Goal: Task Accomplishment & Management: Manage account settings

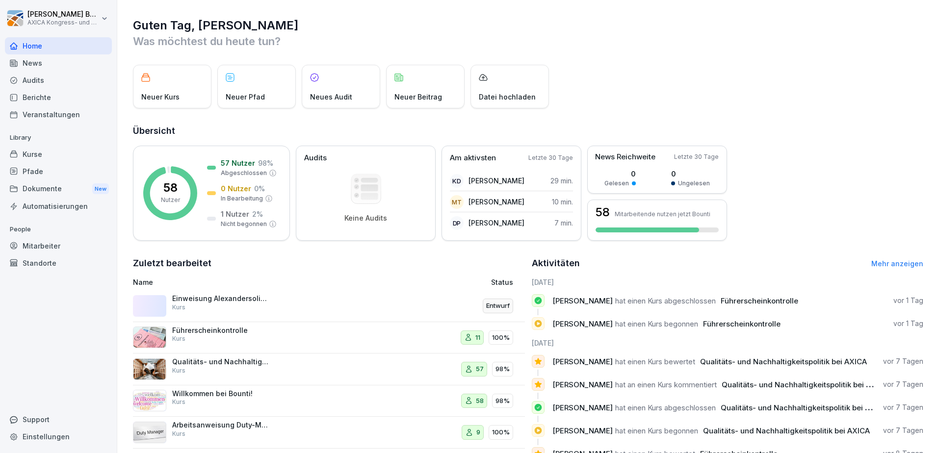
click at [230, 436] on div "Arbeitsanweisung Duty-Manager Kurs" at bounding box center [221, 430] width 98 height 18
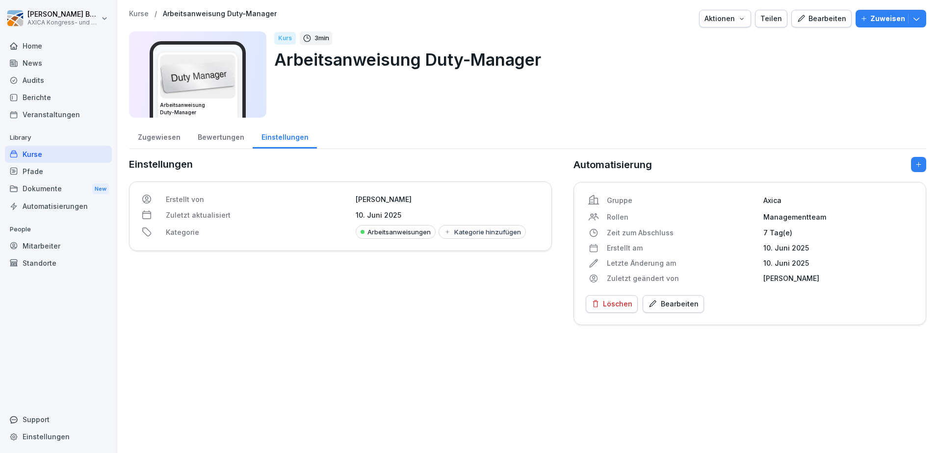
click at [342, 109] on div "Kurs 3 min Arbeitsanweisung Duty-Manager" at bounding box center [596, 74] width 644 height 86
click at [229, 138] on div "Bewertungen" at bounding box center [221, 136] width 64 height 25
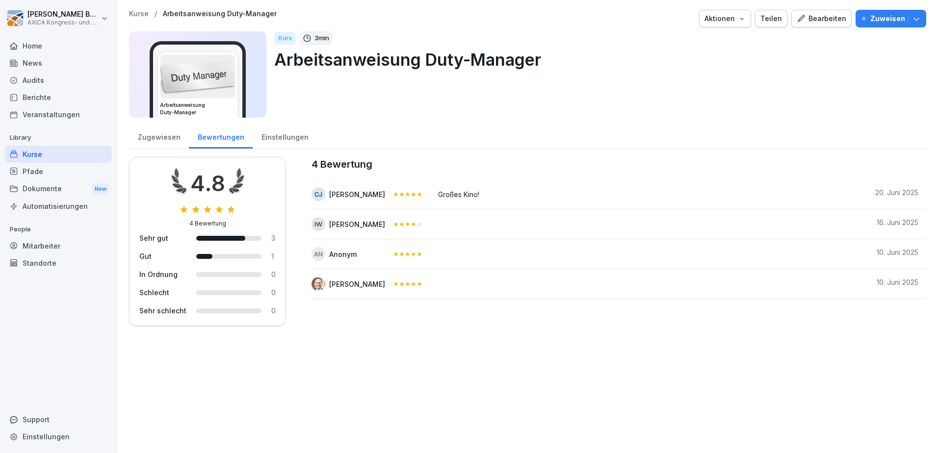
click at [171, 138] on div "Zugewiesen" at bounding box center [159, 136] width 60 height 25
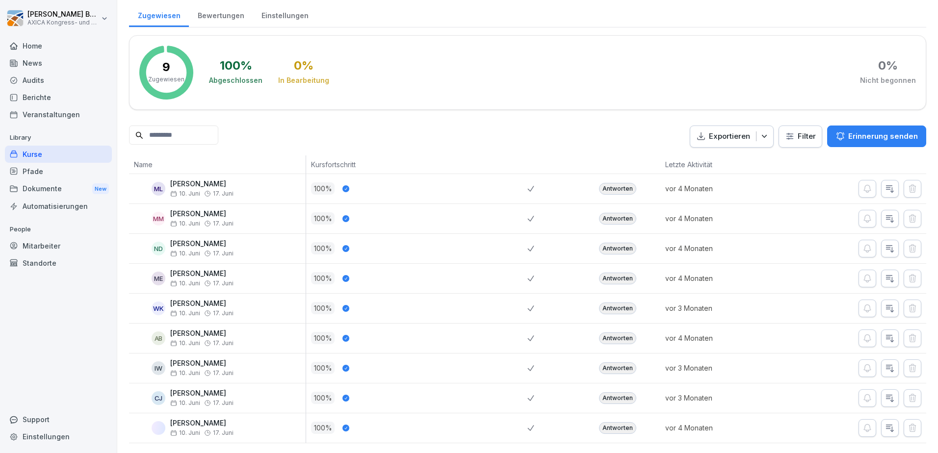
scroll to position [136, 0]
click at [287, 137] on div "Zugewiesen Bewertungen Einstellungen 9 Zugewiesen 100 % Abgeschlossen 0 % In Be…" at bounding box center [527, 222] width 797 height 441
click at [607, 183] on div "Antworten" at bounding box center [617, 189] width 37 height 12
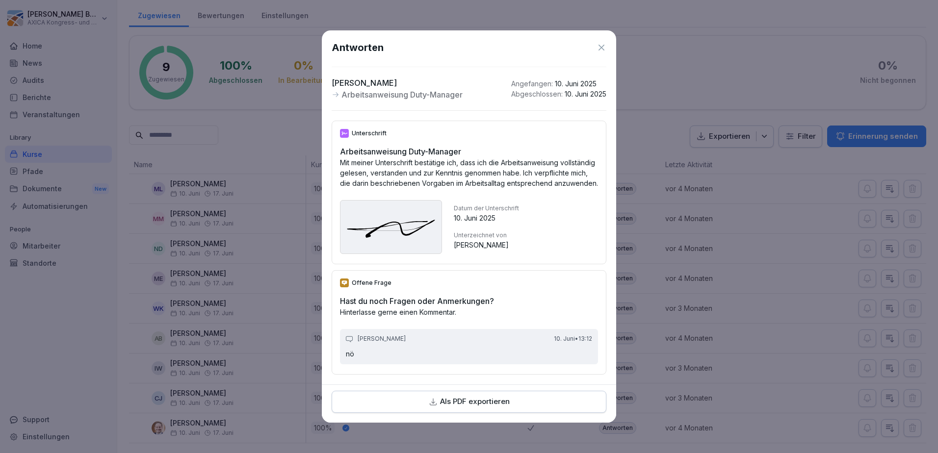
scroll to position [2, 0]
click at [596, 43] on icon at bounding box center [601, 48] width 10 height 10
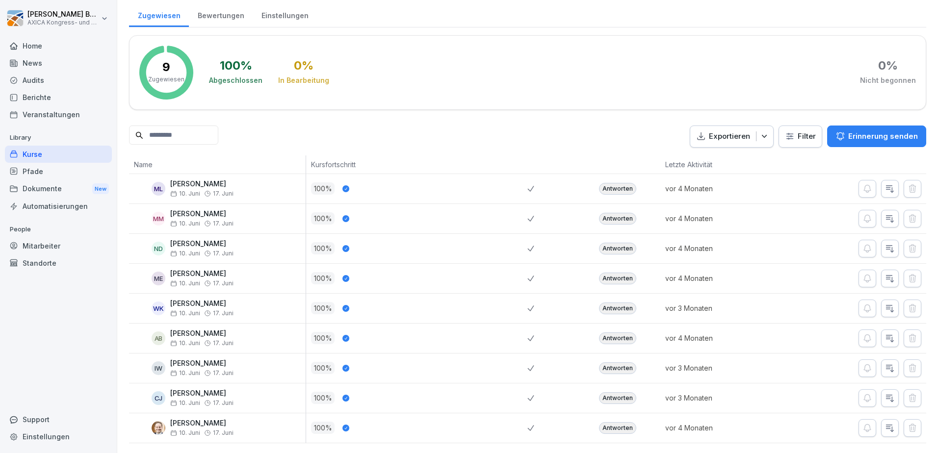
scroll to position [0, 0]
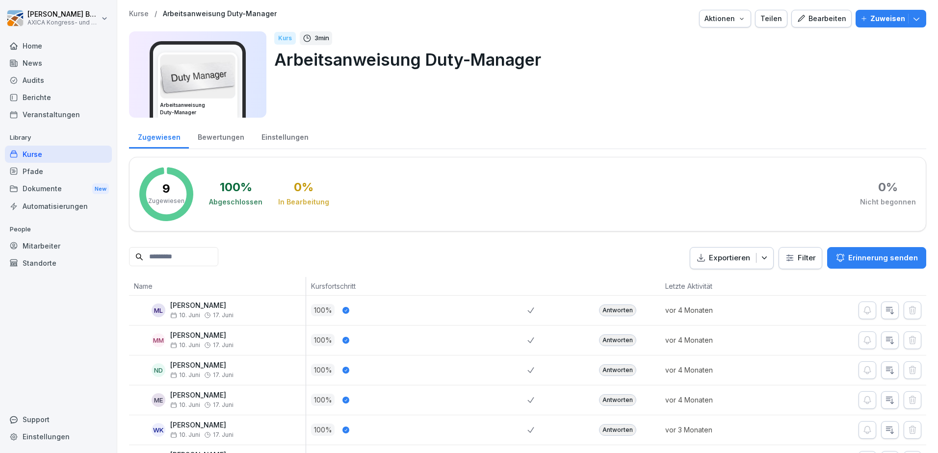
click at [217, 134] on div "Bewertungen" at bounding box center [221, 136] width 64 height 25
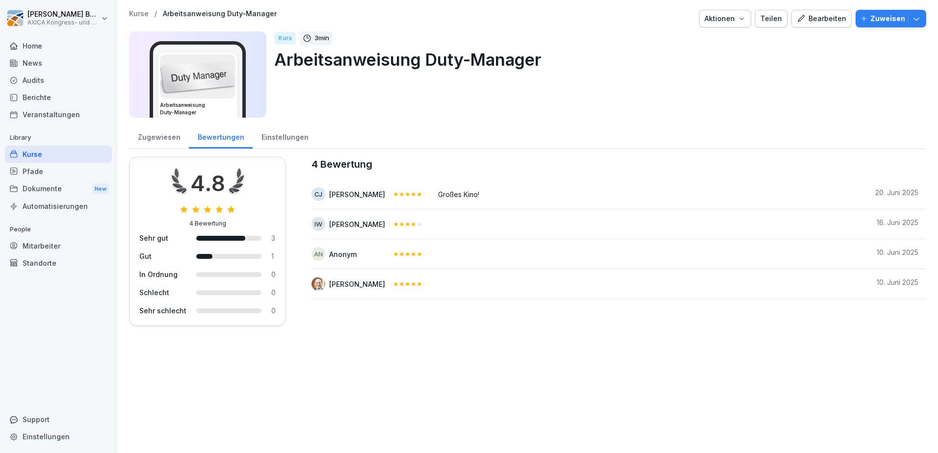
click at [297, 141] on div "Einstellungen" at bounding box center [285, 136] width 64 height 25
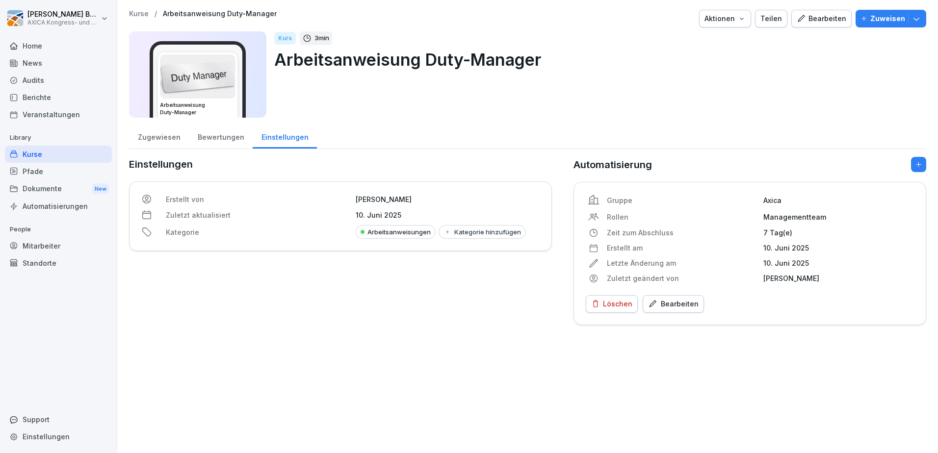
click at [385, 134] on div "Zugewiesen Bewertungen Einstellungen" at bounding box center [527, 137] width 797 height 26
click at [173, 137] on div "Zugewiesen" at bounding box center [159, 136] width 60 height 25
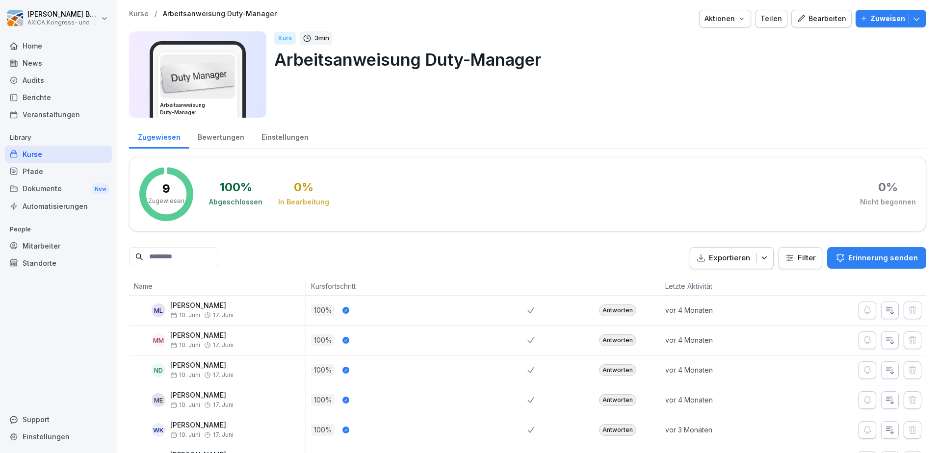
click at [386, 107] on div "Kurs 3 min Arbeitsanweisung Duty-Manager" at bounding box center [596, 74] width 644 height 86
click at [65, 153] on div "Kurse" at bounding box center [58, 154] width 107 height 17
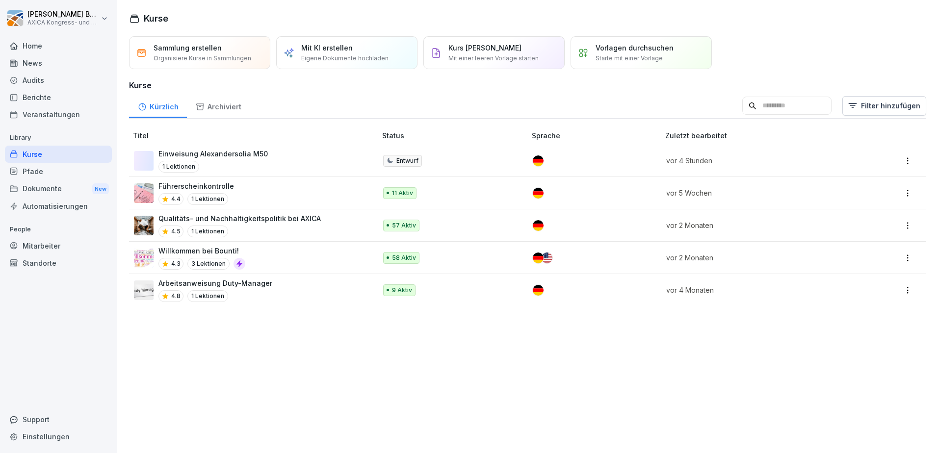
click at [303, 287] on div "Arbeitsanweisung Duty-Manager 4.8 1 Lektionen" at bounding box center [250, 290] width 232 height 24
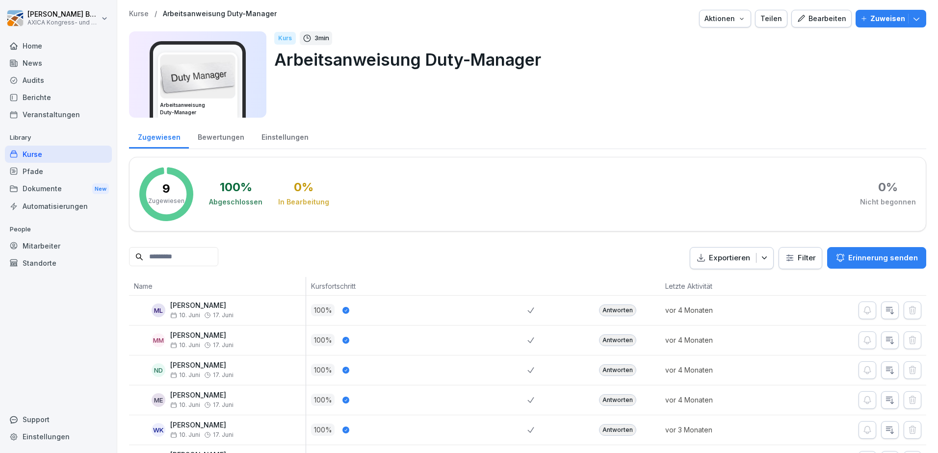
click at [726, 27] on button "Aktionen" at bounding box center [725, 19] width 52 height 18
click at [804, 21] on div "Bearbeiten" at bounding box center [821, 18] width 50 height 11
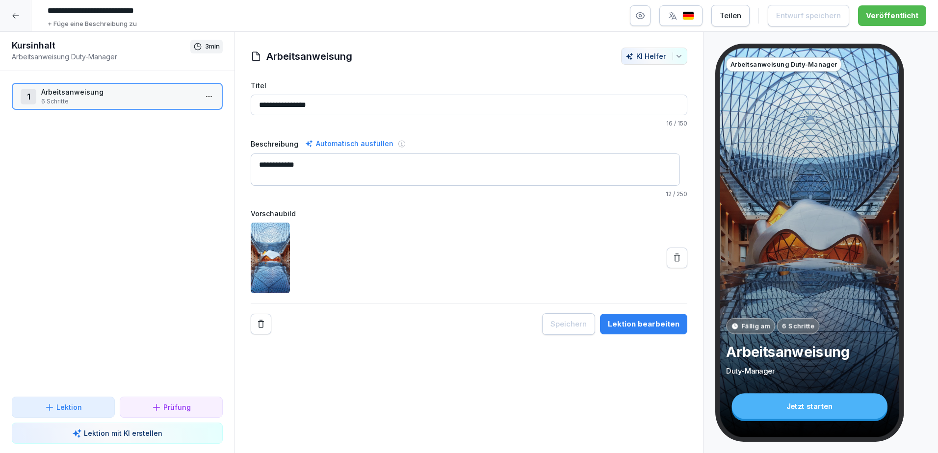
click at [115, 90] on p "Arbeitsanweisung" at bounding box center [119, 92] width 156 height 10
click at [114, 90] on p "Arbeitsanweisung" at bounding box center [119, 92] width 156 height 10
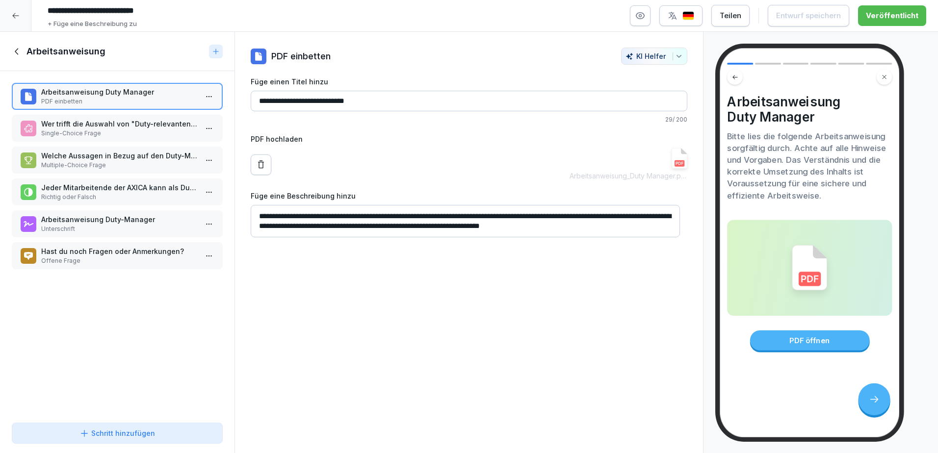
click at [110, 119] on p "Wer trifft die Auswahl von "Duty-relevanten" Veranstatungen?" at bounding box center [119, 124] width 156 height 10
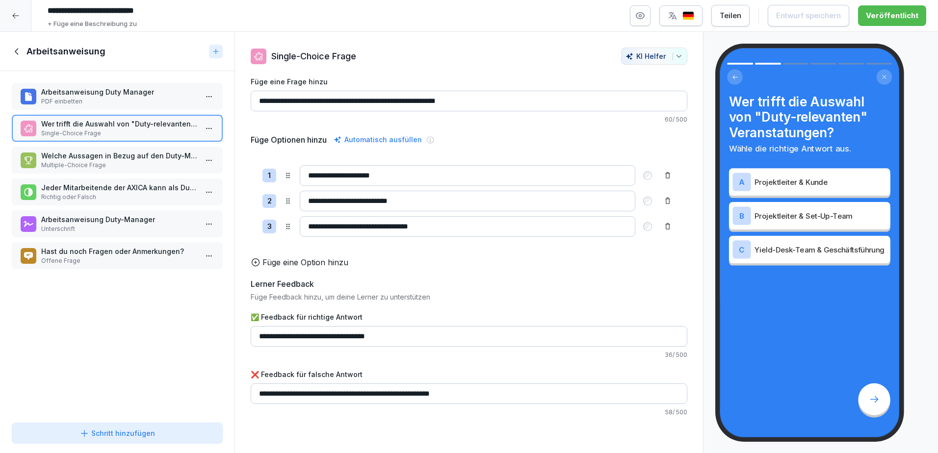
click at [109, 95] on p "Arbeitsanweisung Duty Manager" at bounding box center [119, 92] width 156 height 10
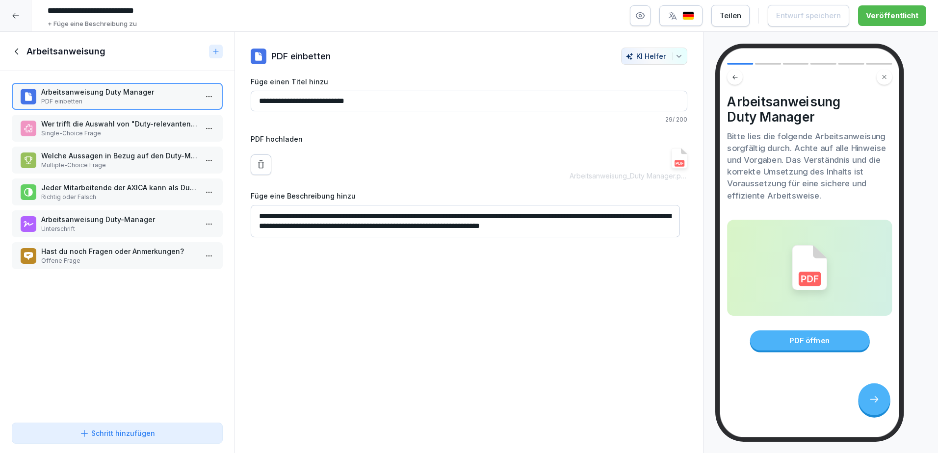
click at [819, 344] on div "PDF öffnen" at bounding box center [809, 341] width 120 height 20
click at [622, 165] on div "Arbeitsanweisung_Duty Manager.pdf" at bounding box center [628, 164] width 118 height 33
click at [671, 159] on img at bounding box center [679, 158] width 16 height 21
click at [18, 49] on icon at bounding box center [16, 51] width 3 height 6
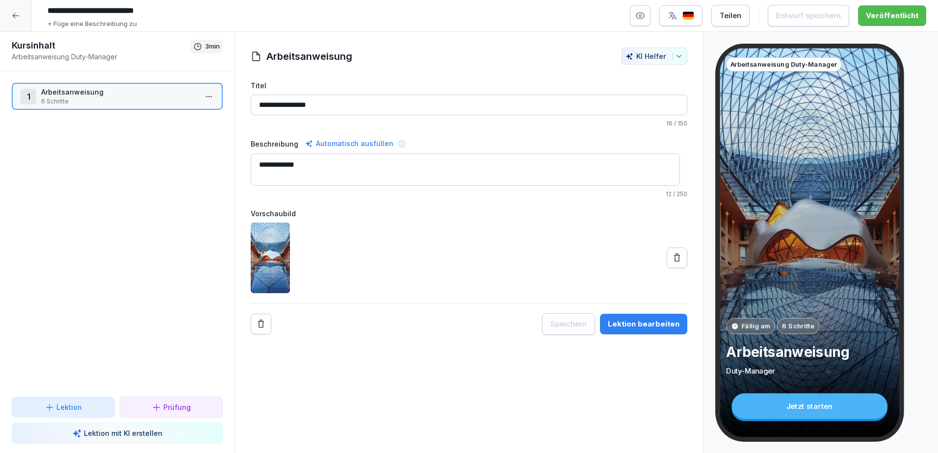
click at [17, 15] on icon at bounding box center [16, 16] width 8 height 8
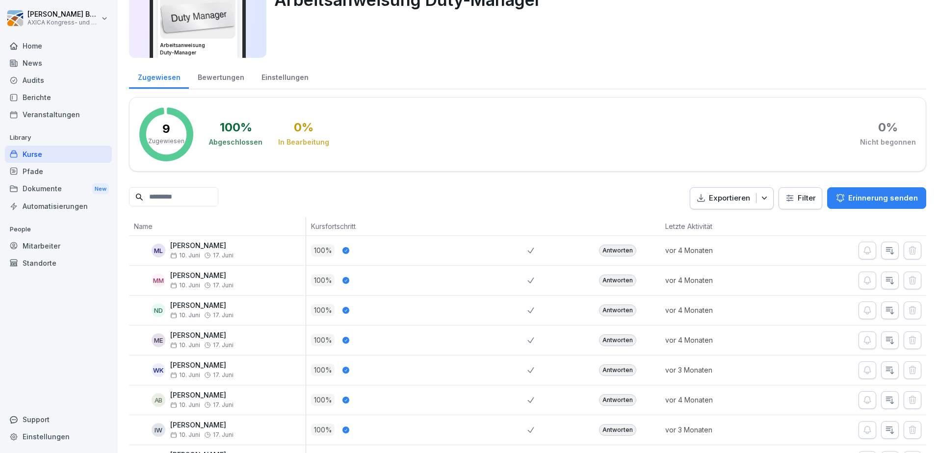
scroll to position [136, 0]
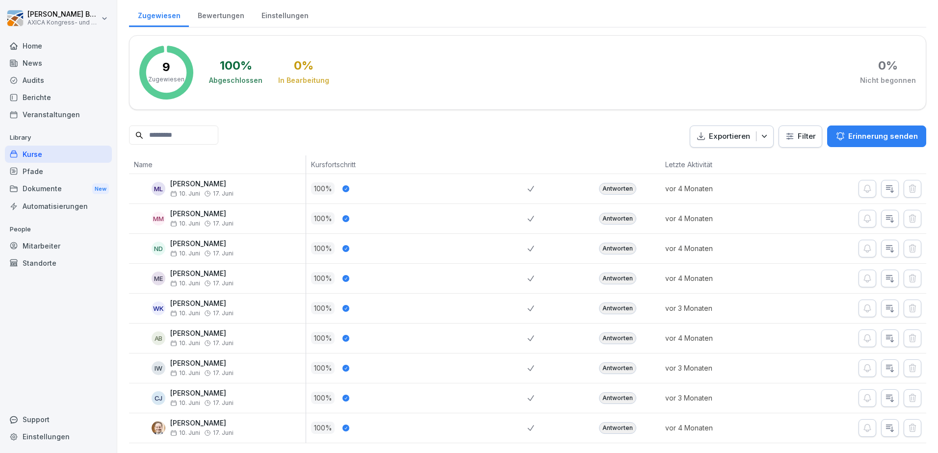
click at [308, 126] on div "Exportieren Filter Erinnerung senden" at bounding box center [527, 137] width 797 height 22
